Goal: Navigation & Orientation: Find specific page/section

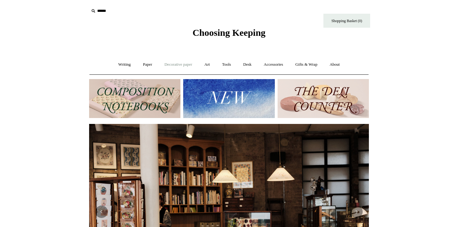
click at [172, 65] on link "Decorative paper +" at bounding box center [178, 64] width 39 height 17
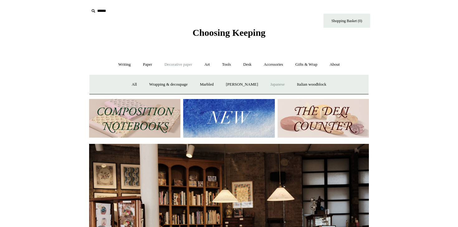
click at [287, 84] on link "Japanese" at bounding box center [277, 84] width 26 height 17
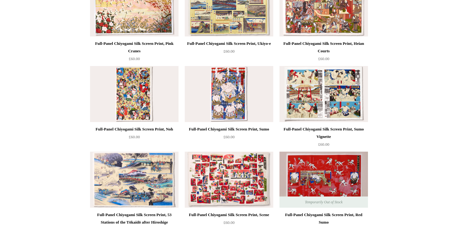
scroll to position [298, 0]
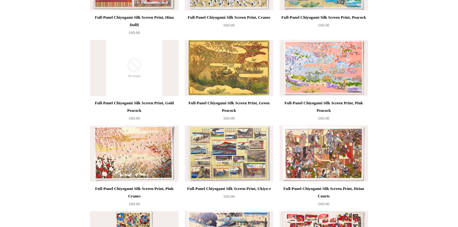
scroll to position [158, 0]
